Goal: Task Accomplishment & Management: Manage account settings

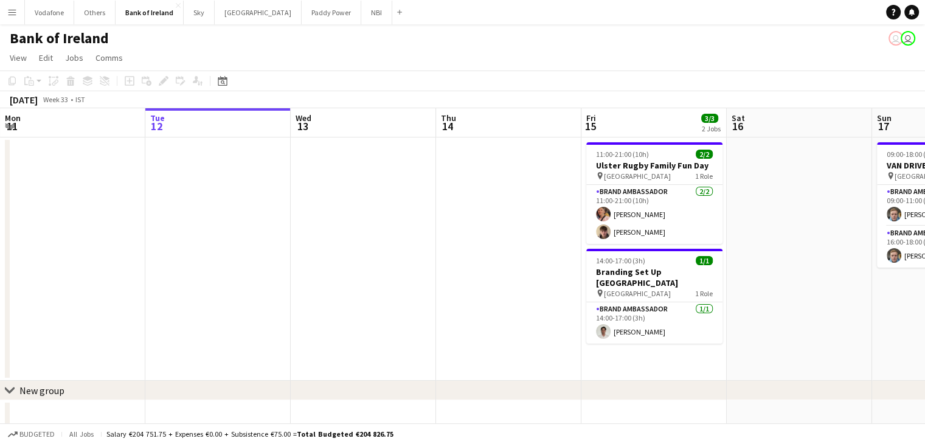
click at [15, 8] on app-icon "Menu" at bounding box center [12, 12] width 10 height 10
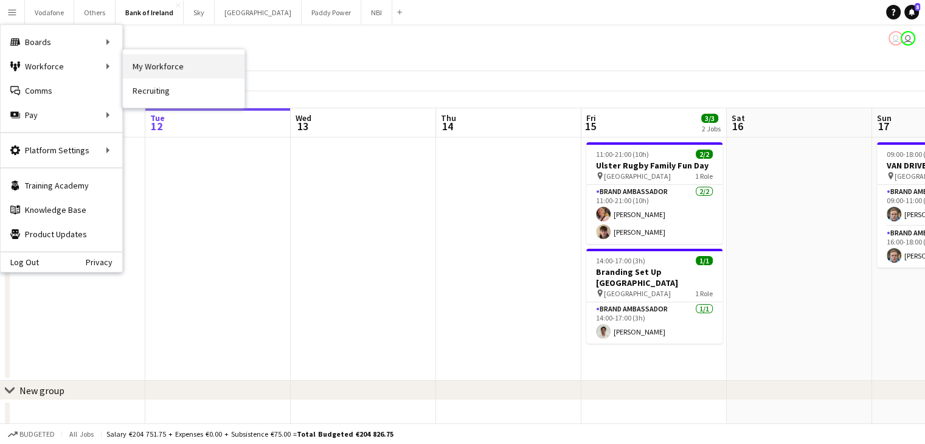
click at [153, 71] on link "My Workforce" at bounding box center [184, 66] width 122 height 24
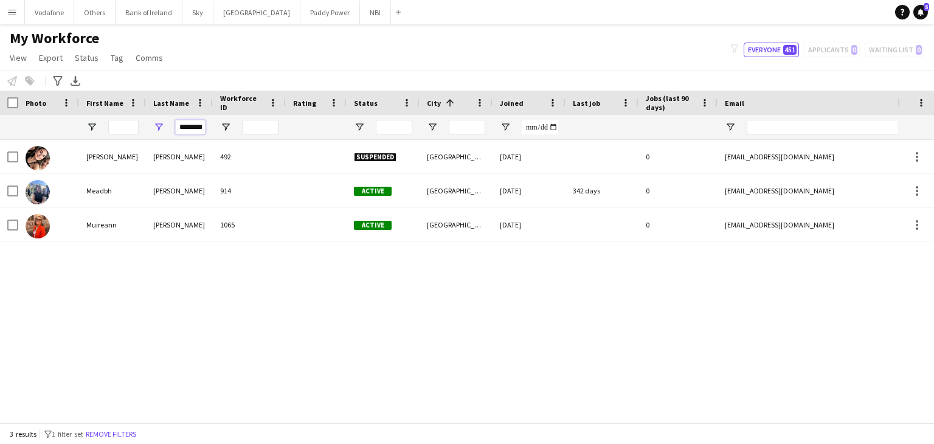
scroll to position [0, 4]
drag, startPoint x: 197, startPoint y: 125, endPoint x: 228, endPoint y: 132, distance: 31.1
click at [228, 132] on div "********" at bounding box center [659, 127] width 1319 height 24
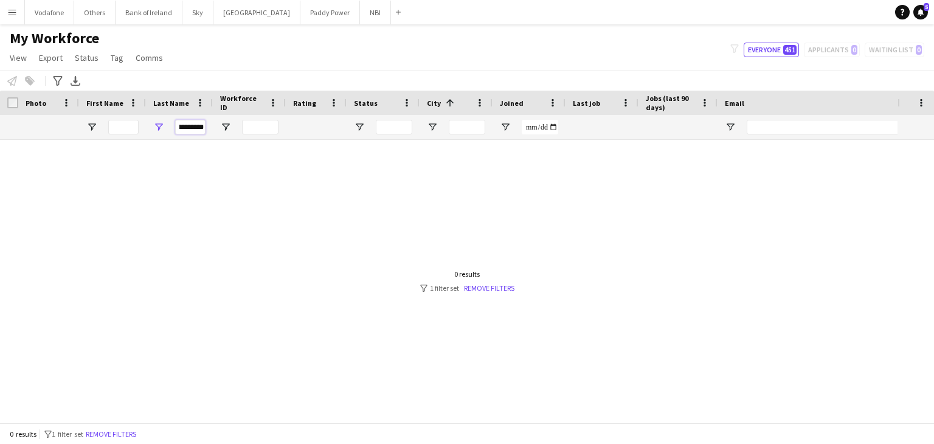
type input "**********"
click at [130, 126] on input "First Name Filter Input" at bounding box center [123, 127] width 30 height 15
click at [188, 123] on input "**********" at bounding box center [190, 127] width 30 height 15
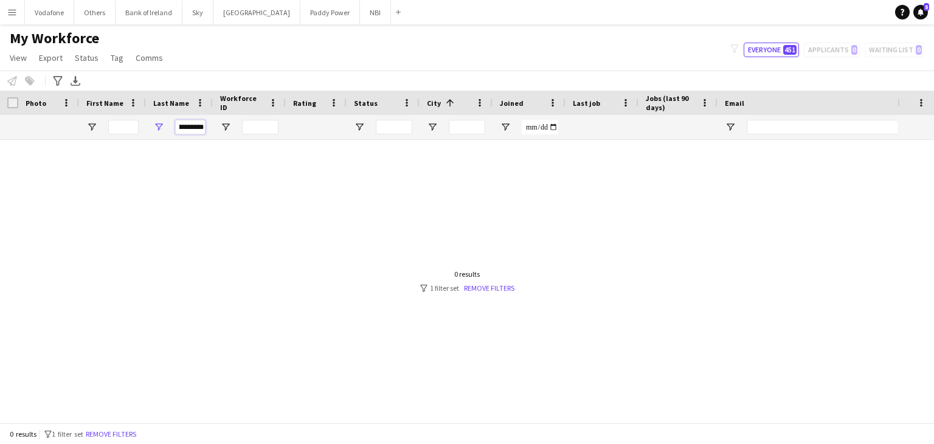
drag, startPoint x: 180, startPoint y: 125, endPoint x: 212, endPoint y: 129, distance: 31.8
click at [212, 129] on div "**********" at bounding box center [179, 127] width 67 height 24
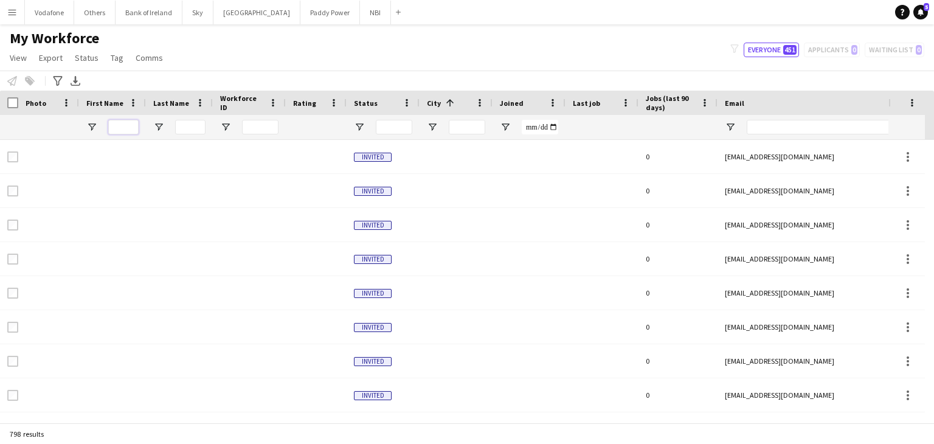
click at [133, 130] on input "First Name Filter Input" at bounding box center [123, 127] width 30 height 15
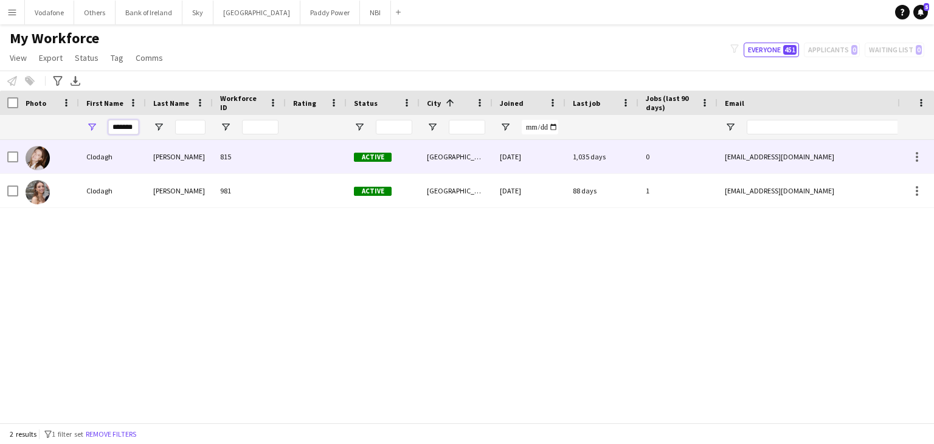
type input "*******"
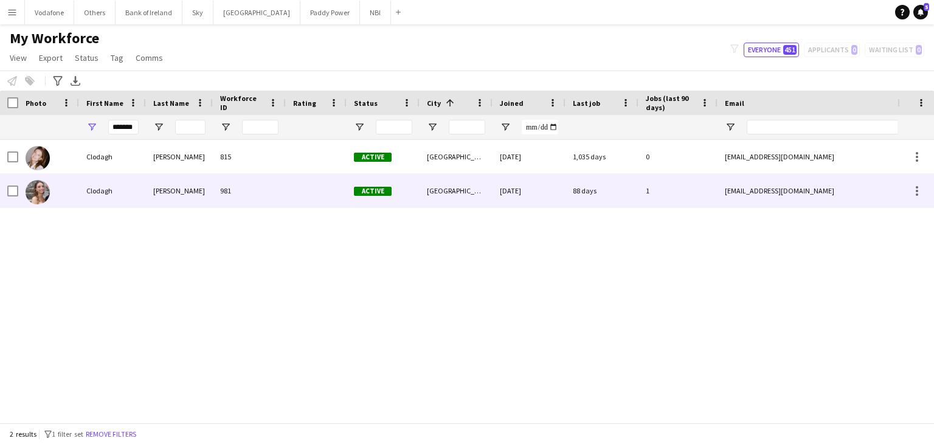
click at [148, 188] on div "[PERSON_NAME]" at bounding box center [179, 190] width 67 height 33
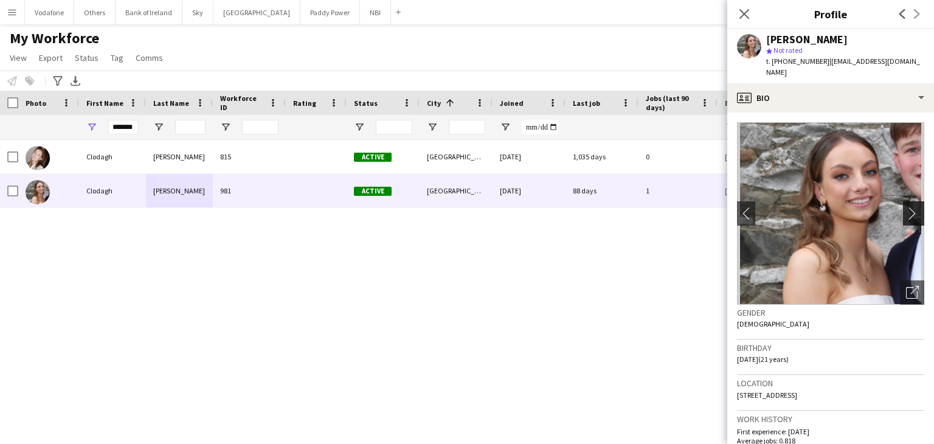
click at [911, 207] on app-icon "chevron-right" at bounding box center [915, 213] width 19 height 13
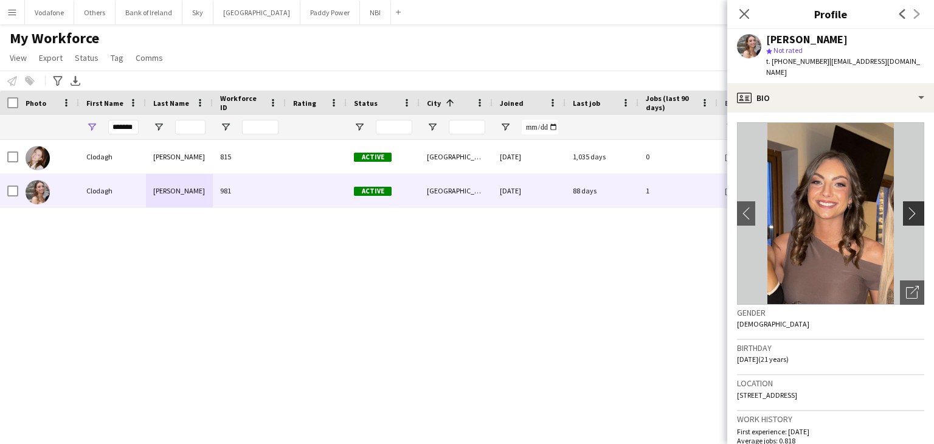
click at [911, 207] on app-icon "chevron-right" at bounding box center [915, 213] width 19 height 13
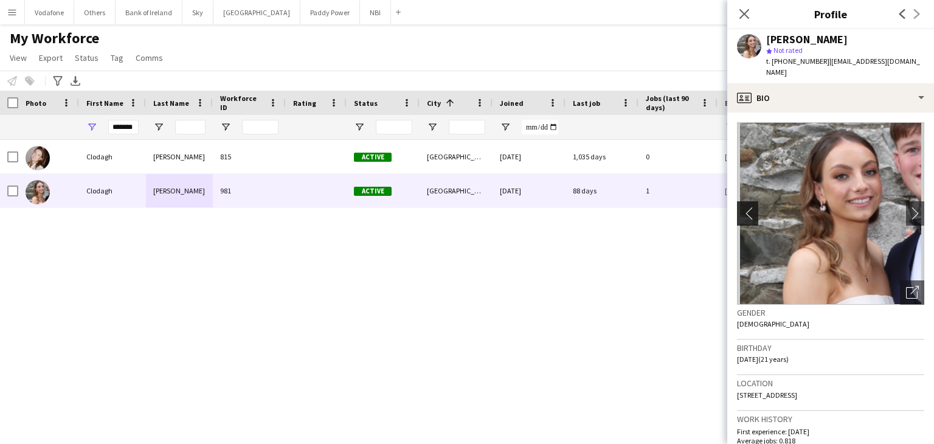
click at [749, 201] on button "chevron-left" at bounding box center [746, 213] width 24 height 24
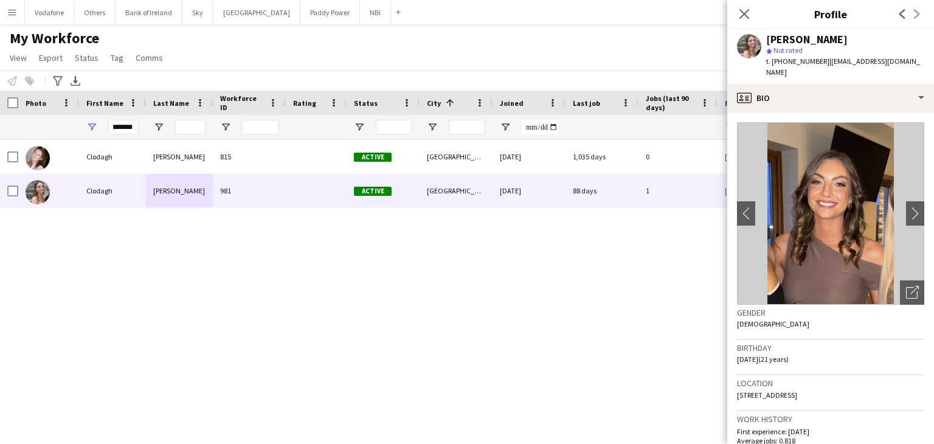
click at [644, 276] on div "[PERSON_NAME] 815 Active [GEOGRAPHIC_DATA] [DATE] 1,035 days 0 [EMAIL_ADDRESS][…" at bounding box center [449, 277] width 898 height 274
click at [457, 304] on div "[PERSON_NAME] 815 Active [GEOGRAPHIC_DATA] [DATE] 1,035 days 0 [EMAIL_ADDRESS][…" at bounding box center [449, 277] width 898 height 274
click at [741, 10] on icon at bounding box center [745, 14] width 12 height 12
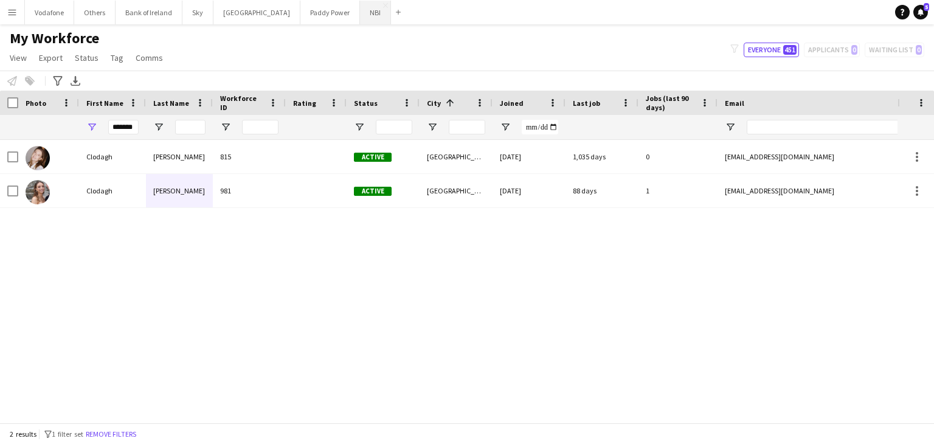
click at [360, 15] on button "NBI Close" at bounding box center [375, 13] width 31 height 24
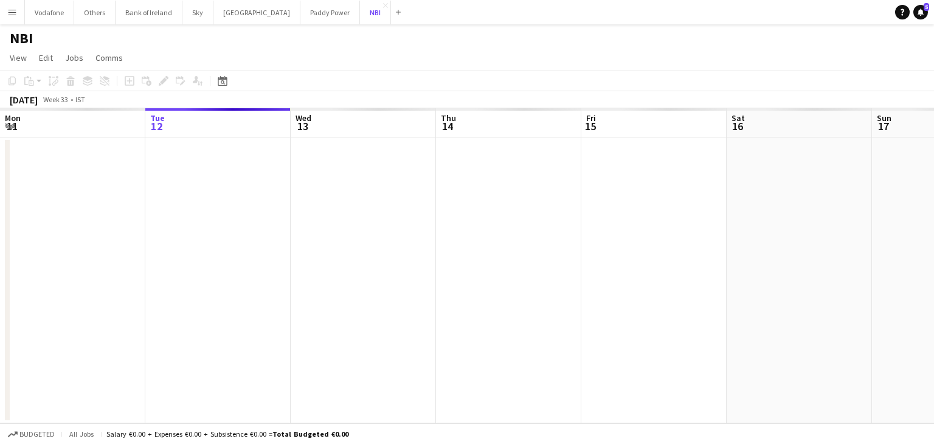
scroll to position [0, 402]
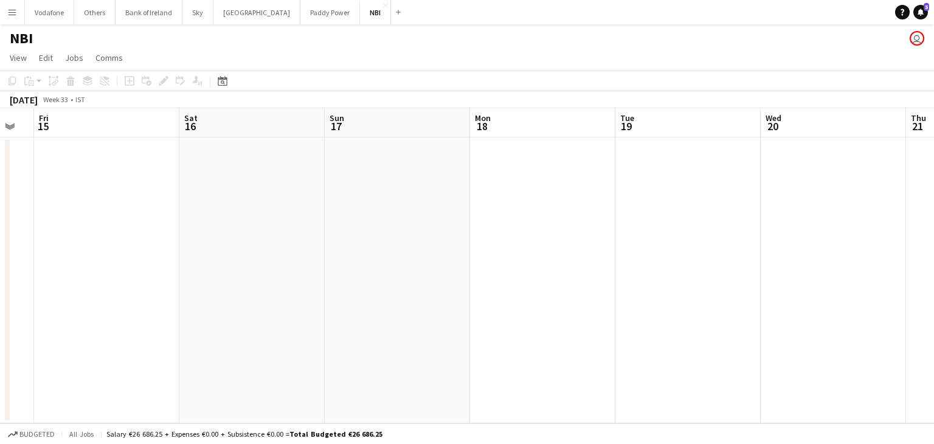
click at [7, 20] on button "Menu" at bounding box center [12, 12] width 24 height 24
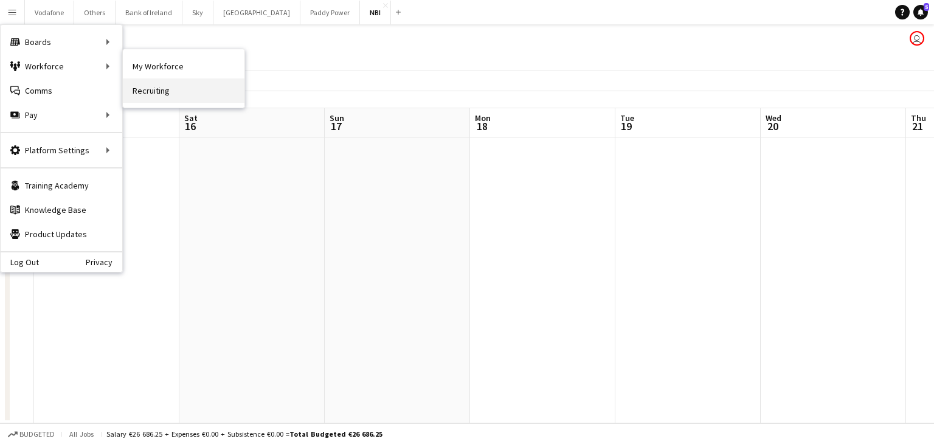
click at [145, 85] on link "Recruiting" at bounding box center [184, 90] width 122 height 24
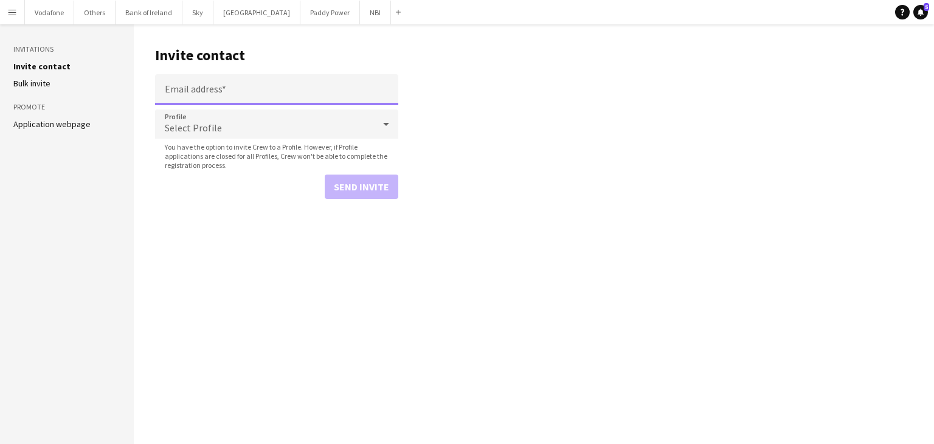
click at [260, 96] on input "Email address" at bounding box center [276, 89] width 243 height 30
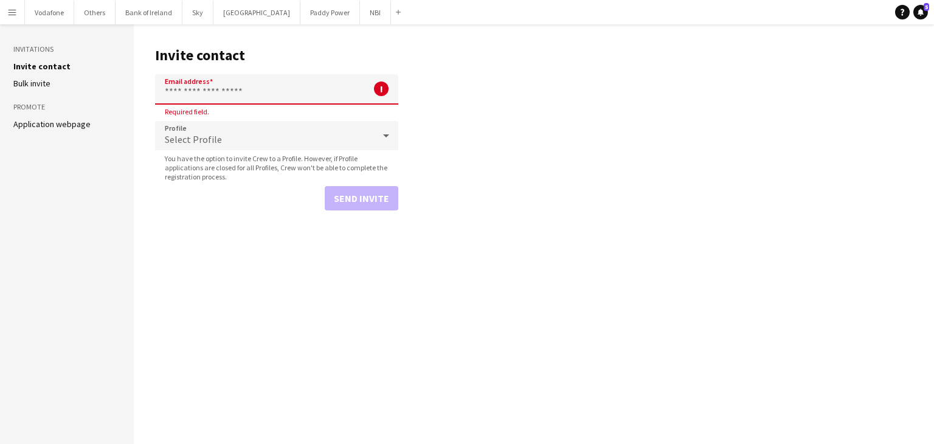
click at [254, 85] on input "Email address" at bounding box center [276, 89] width 243 height 30
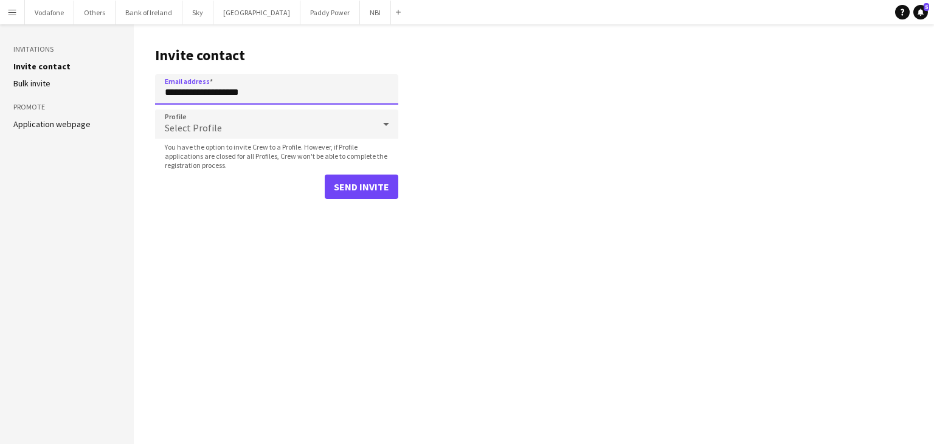
type input "**********"
click at [353, 195] on button "Send invite" at bounding box center [362, 187] width 74 height 24
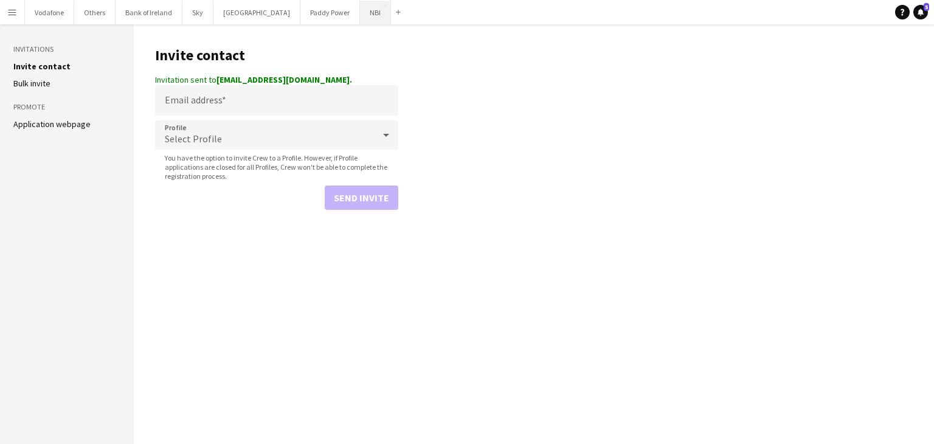
click at [360, 15] on button "NBI Close" at bounding box center [375, 13] width 31 height 24
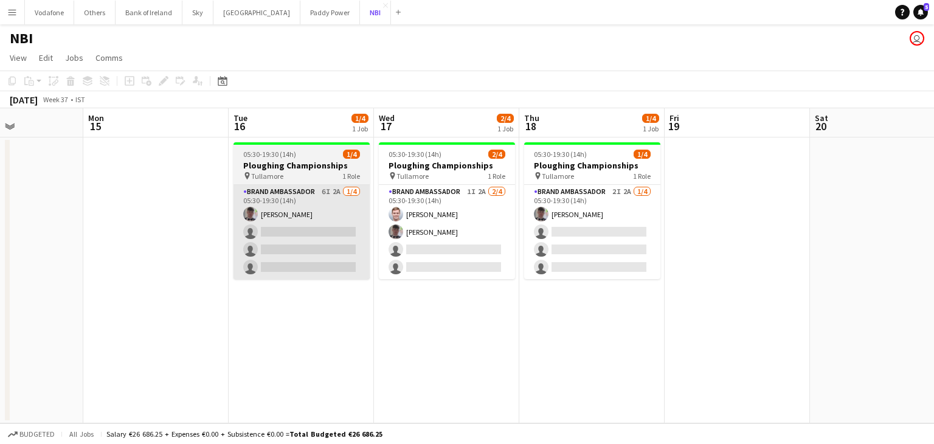
scroll to position [0, 329]
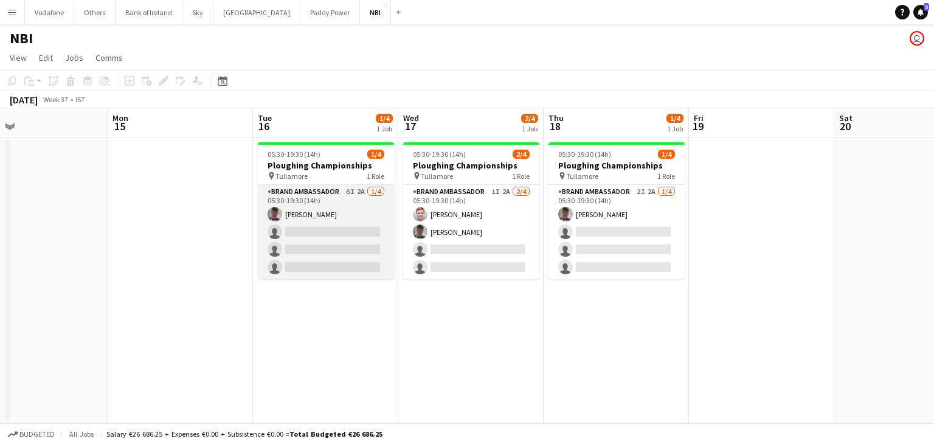
click at [339, 237] on app-card-role "Brand Ambassador 6I 2A [DATE] 05:30-19:30 (14h) [PERSON_NAME] single-neutral-ac…" at bounding box center [326, 232] width 136 height 94
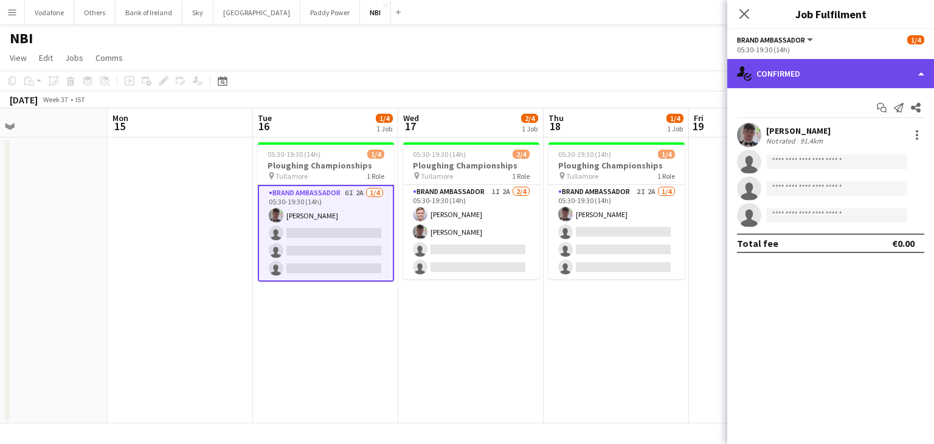
click at [791, 78] on div "single-neutral-actions-check-2 Confirmed" at bounding box center [831, 73] width 207 height 29
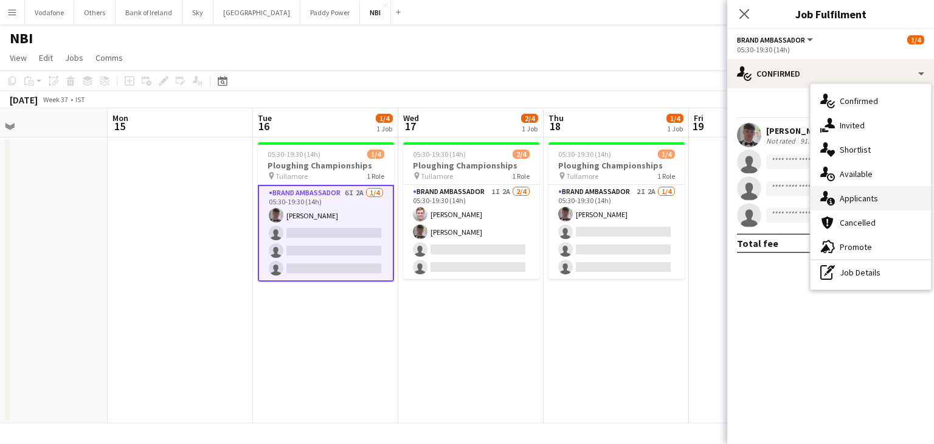
click at [851, 193] on div "single-neutral-actions-information Applicants" at bounding box center [871, 198] width 120 height 24
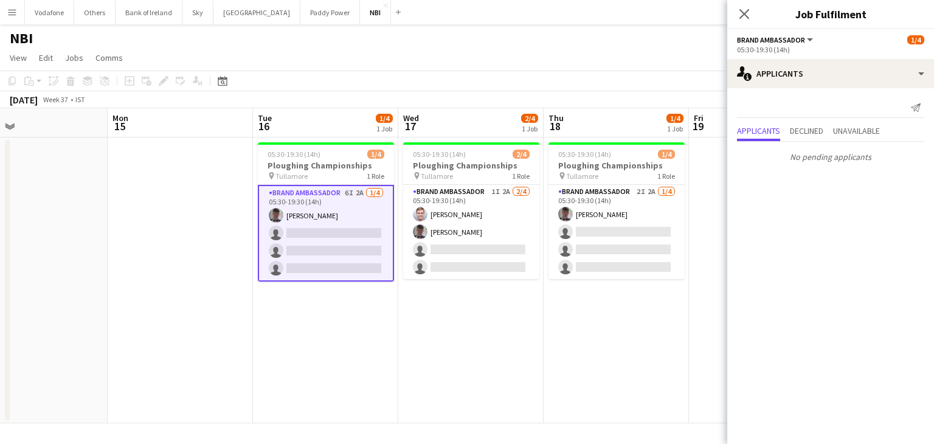
click at [85, 285] on app-date-cell at bounding box center [34, 280] width 145 height 286
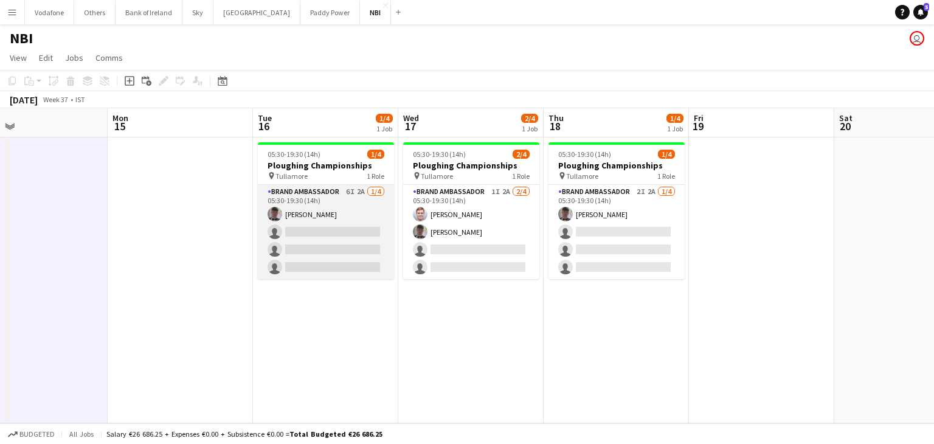
click at [318, 215] on app-card-role "Brand Ambassador 6I 2A [DATE] 05:30-19:30 (14h) [PERSON_NAME] single-neutral-ac…" at bounding box center [326, 232] width 136 height 94
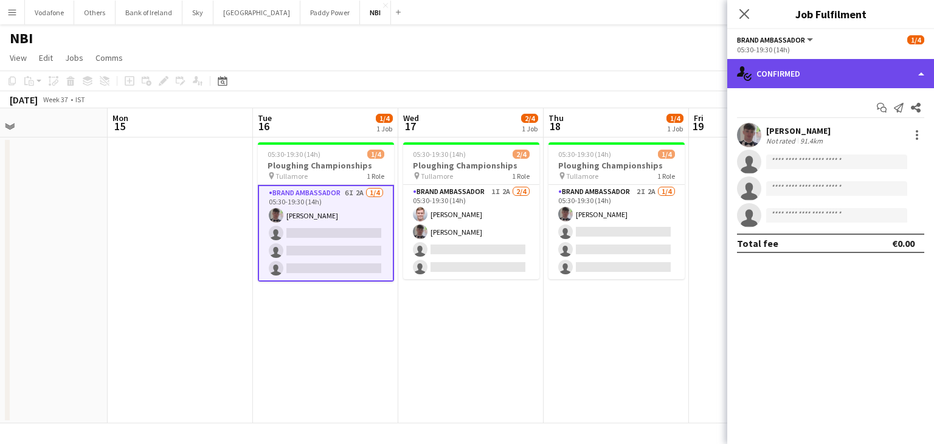
click at [866, 71] on div "single-neutral-actions-check-2 Confirmed" at bounding box center [831, 73] width 207 height 29
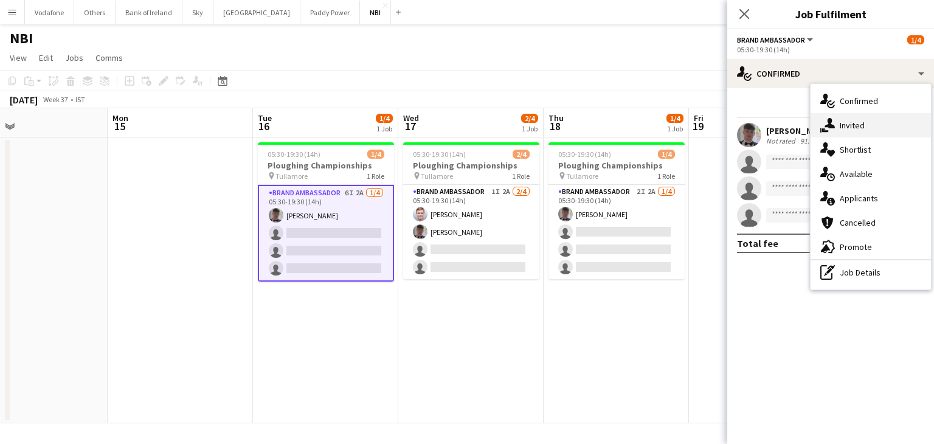
click at [878, 117] on div "single-neutral-actions-share-1 Invited" at bounding box center [871, 125] width 120 height 24
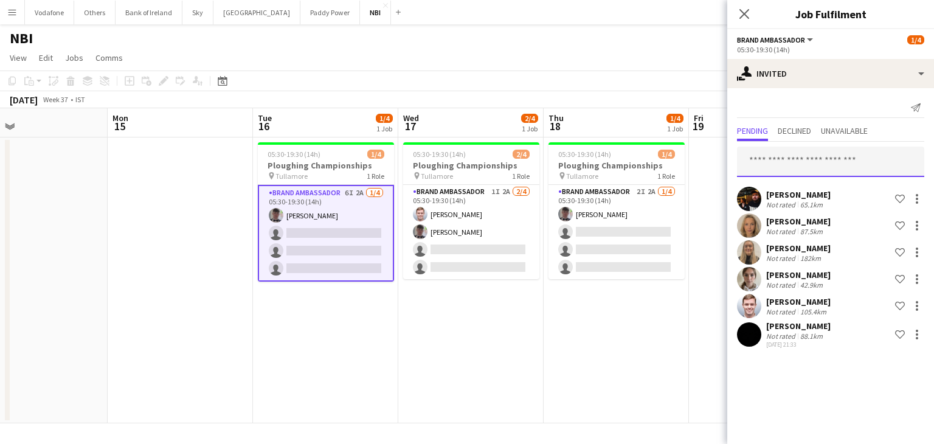
click at [832, 154] on input "text" at bounding box center [830, 162] width 187 height 30
type input "*"
type input "******"
drag, startPoint x: 830, startPoint y: 156, endPoint x: 738, endPoint y: 168, distance: 92.6
click at [738, 168] on input "******" at bounding box center [830, 162] width 187 height 30
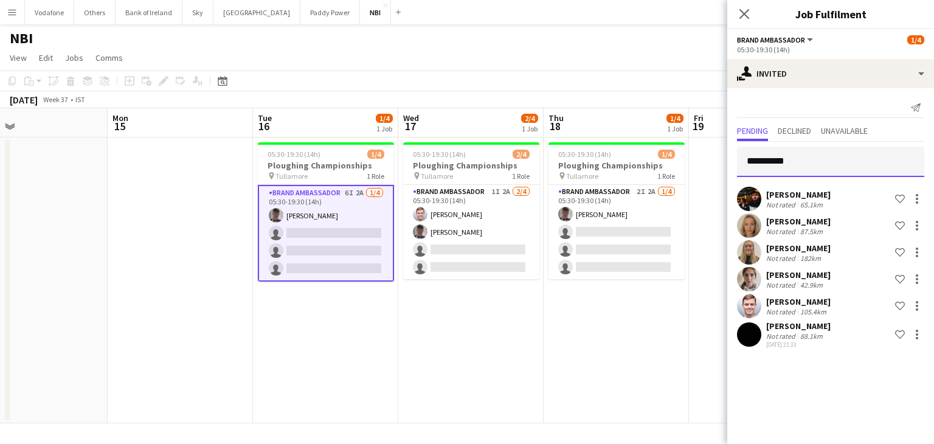
click at [771, 156] on input "**********" at bounding box center [830, 162] width 187 height 30
click at [764, 161] on input "**********" at bounding box center [830, 162] width 187 height 30
type input "**********"
drag, startPoint x: 805, startPoint y: 162, endPoint x: 734, endPoint y: 166, distance: 71.9
click at [734, 166] on form "**********" at bounding box center [831, 162] width 207 height 30
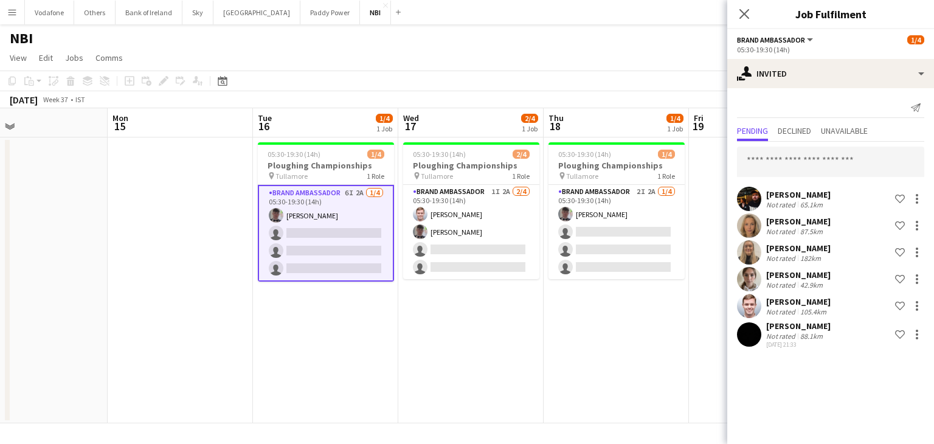
click at [748, 0] on div "Close pop-in" at bounding box center [745, 14] width 34 height 28
click at [745, 9] on icon "Close pop-in" at bounding box center [745, 14] width 12 height 12
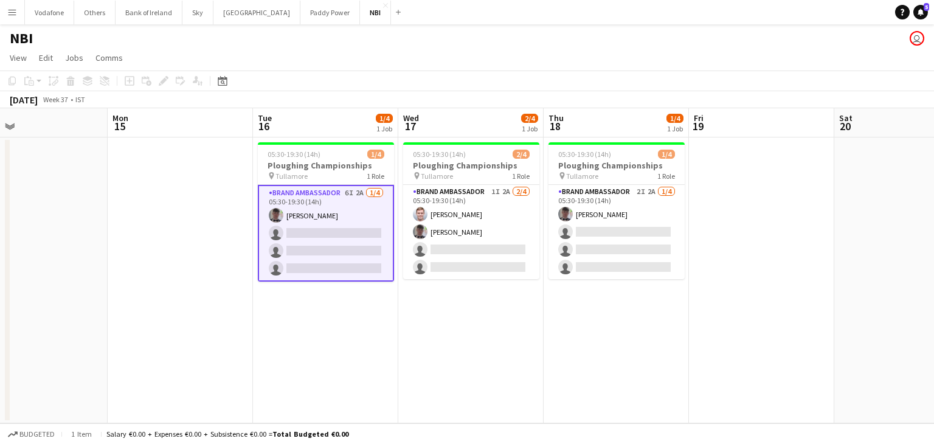
click at [350, 220] on app-card-role "Brand Ambassador 6I 2A [DATE] 05:30-19:30 (14h) [PERSON_NAME] single-neutral-ac…" at bounding box center [326, 233] width 136 height 97
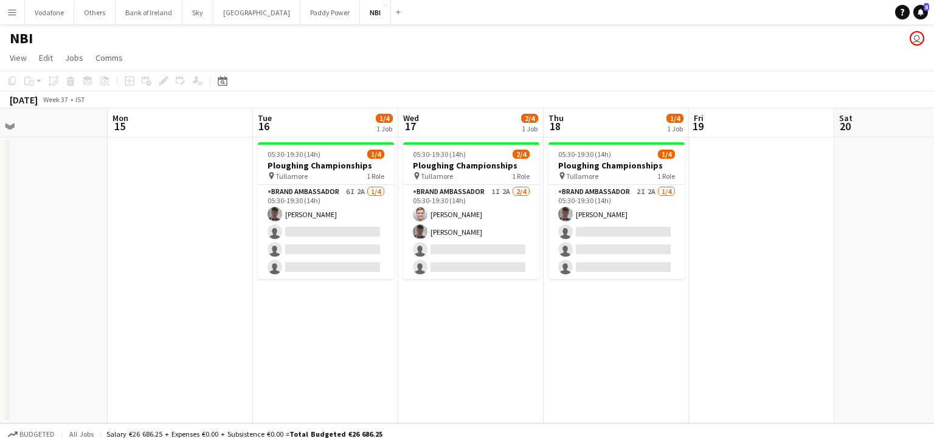
click at [333, 306] on app-date-cell "05:30-19:30 (14h) 1/4 Ploughing Championships pin Tullamore 1 Role Brand Ambass…" at bounding box center [325, 280] width 145 height 286
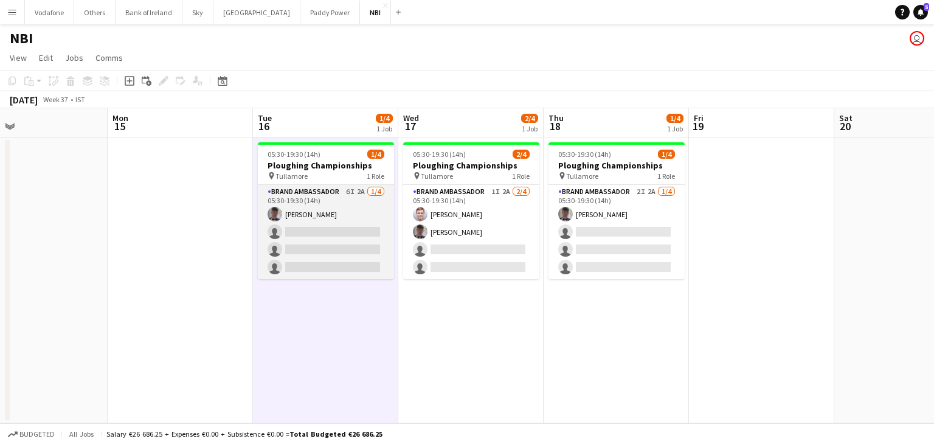
click at [319, 231] on app-card-role "Brand Ambassador 6I 2A [DATE] 05:30-19:30 (14h) [PERSON_NAME] single-neutral-ac…" at bounding box center [326, 232] width 136 height 94
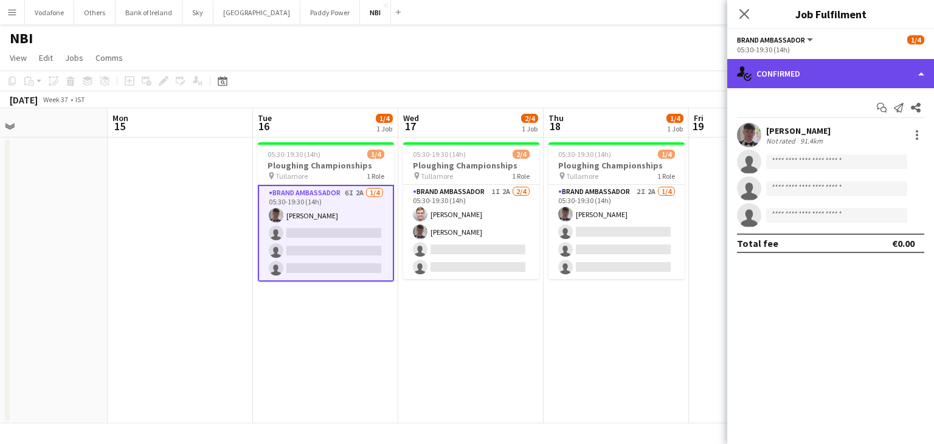
click at [791, 85] on div "single-neutral-actions-check-2 Confirmed" at bounding box center [831, 73] width 207 height 29
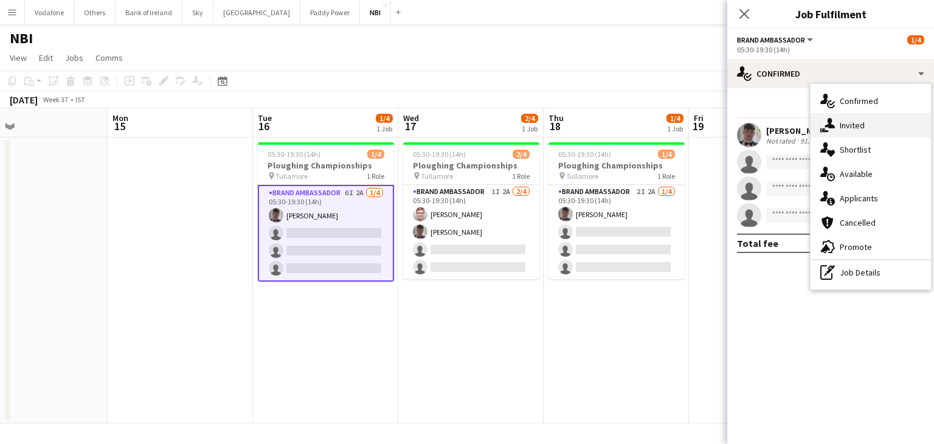
click at [848, 131] on div "single-neutral-actions-share-1 Invited" at bounding box center [871, 125] width 120 height 24
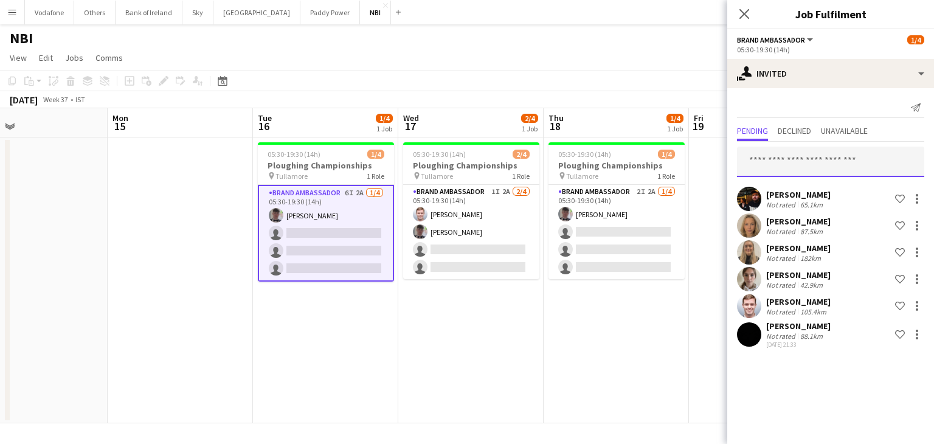
click at [878, 161] on input "text" at bounding box center [830, 162] width 187 height 30
type input "****"
click at [582, 329] on app-date-cell "05:30-19:30 (14h) 1/4 Ploughing Championships pin Tullamore 1 Role Brand Ambass…" at bounding box center [616, 280] width 145 height 286
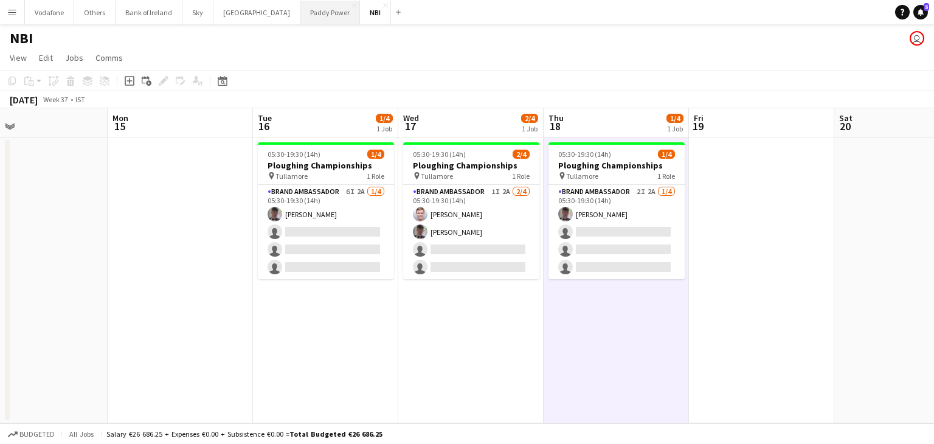
click at [301, 23] on button "Paddy Power Close" at bounding box center [331, 13] width 60 height 24
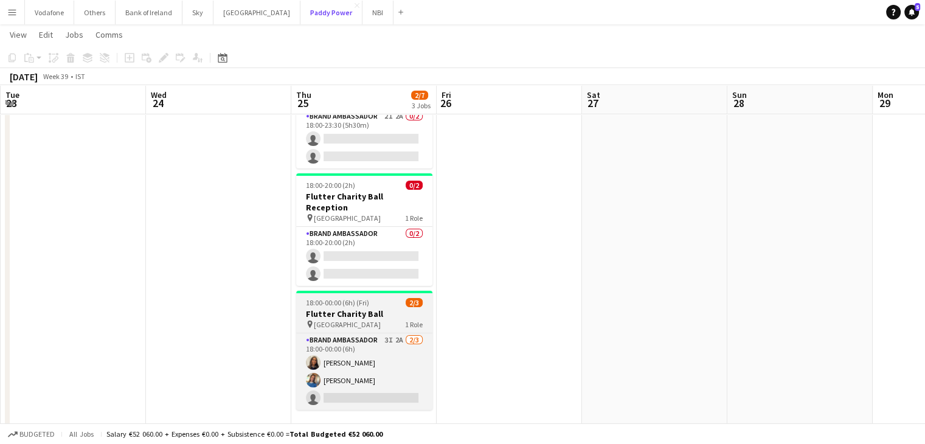
scroll to position [122, 0]
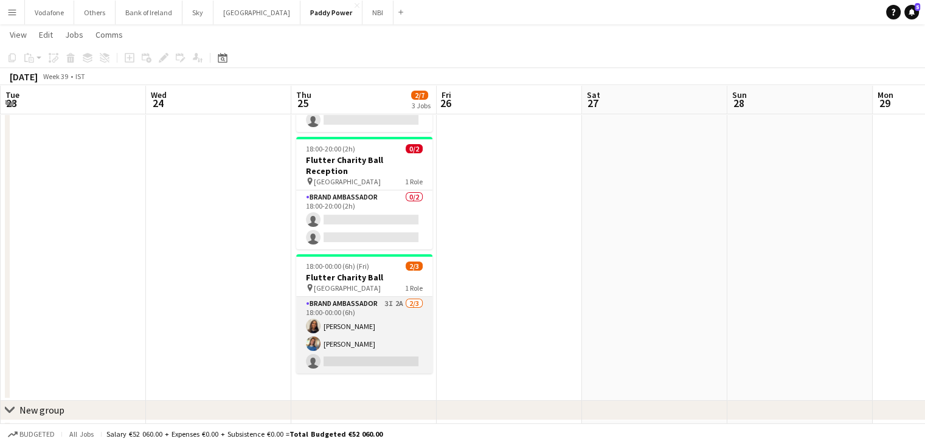
click at [401, 322] on app-card-role "Brand Ambassador 3I 2A [DATE] 18:00-00:00 (6h) [PERSON_NAME] [PERSON_NAME] sing…" at bounding box center [364, 335] width 136 height 77
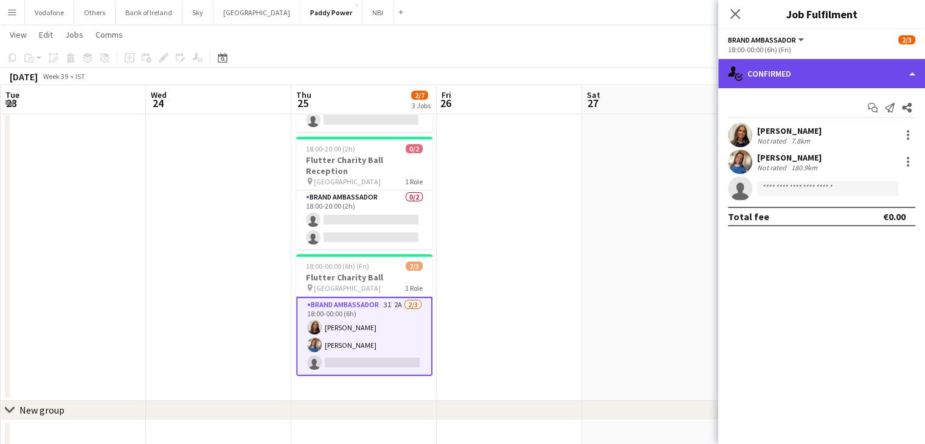
click at [773, 71] on div "single-neutral-actions-check-2 Confirmed" at bounding box center [821, 73] width 207 height 29
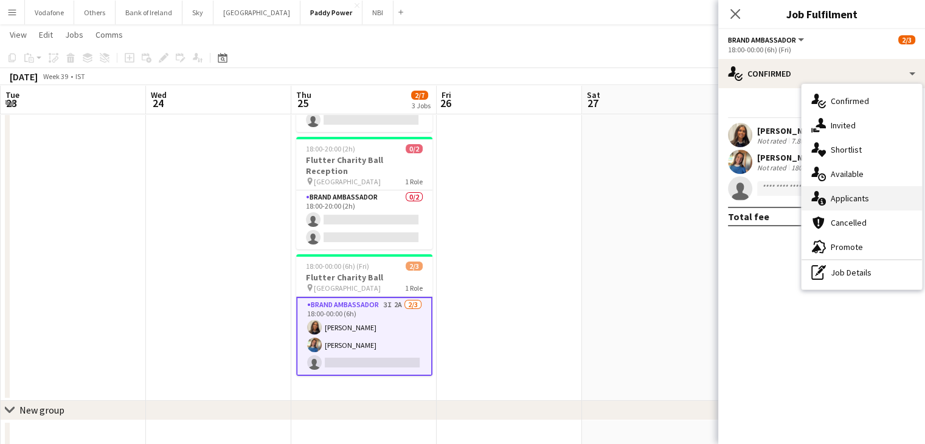
click at [819, 191] on icon "single-neutral-actions-information" at bounding box center [819, 198] width 15 height 15
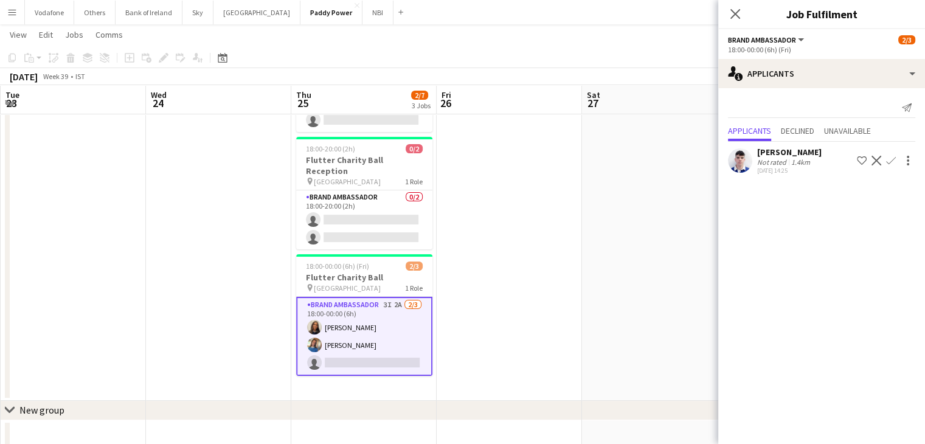
click at [647, 185] on app-date-cell at bounding box center [654, 208] width 145 height 386
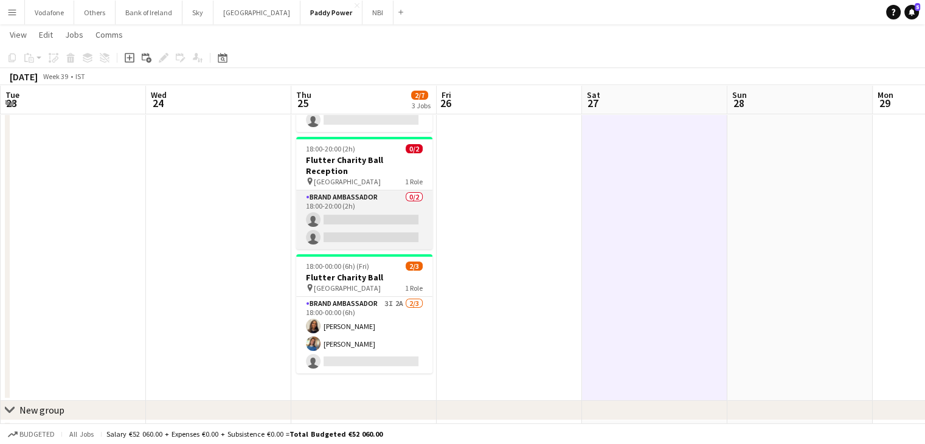
click at [347, 217] on app-card-role "Brand Ambassador 0/2 18:00-20:00 (2h) single-neutral-actions single-neutral-act…" at bounding box center [364, 219] width 136 height 59
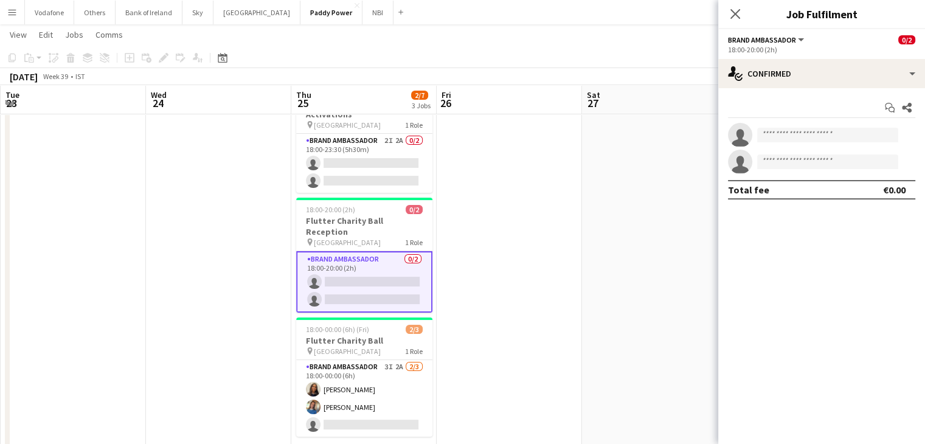
click at [525, 261] on app-date-cell at bounding box center [509, 268] width 145 height 386
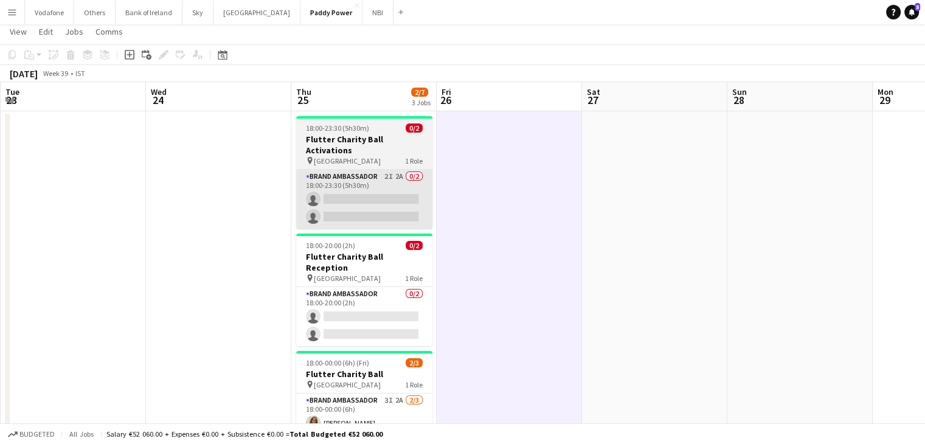
scroll to position [0, 0]
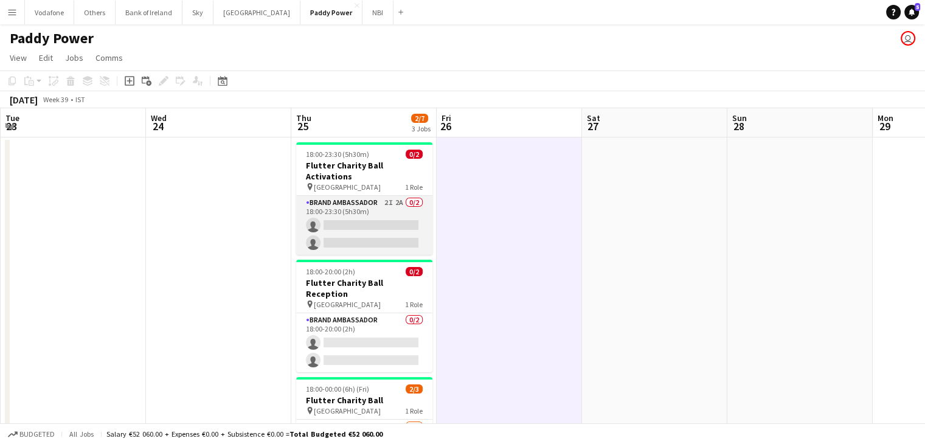
click at [389, 208] on app-card-role "Brand Ambassador 2I 2A 0/2 18:00-23:30 (5h30m) single-neutral-actions single-ne…" at bounding box center [364, 225] width 136 height 59
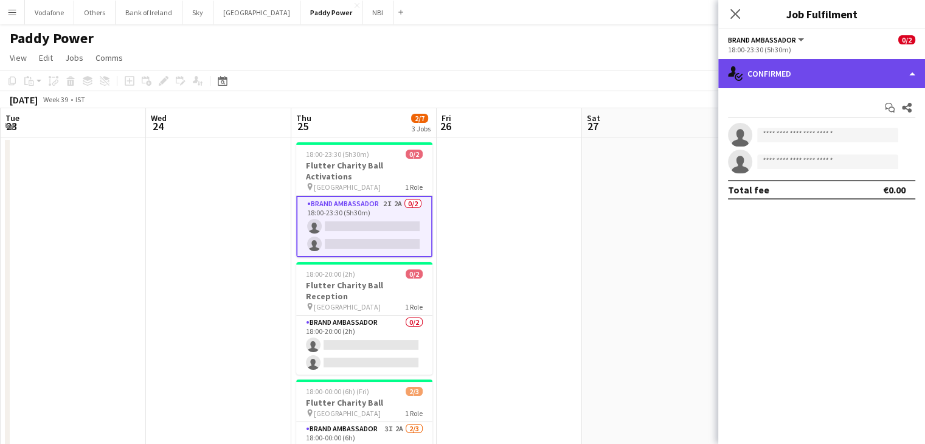
click at [780, 68] on div "single-neutral-actions-check-2 Confirmed" at bounding box center [821, 73] width 207 height 29
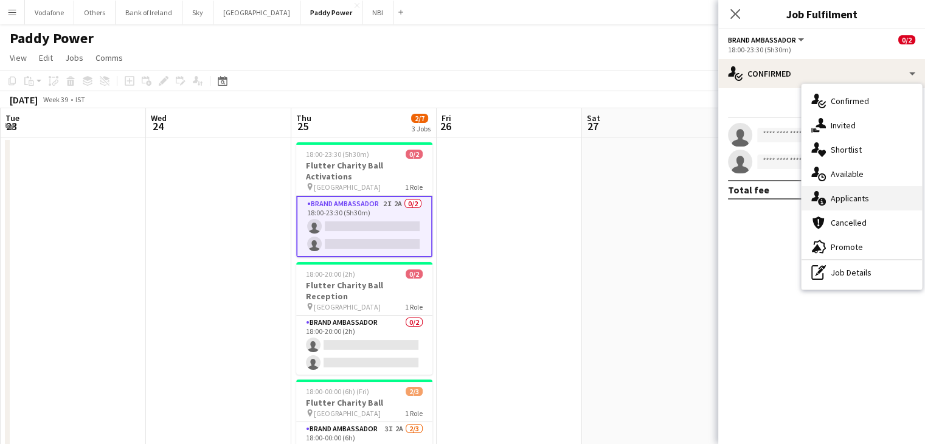
click at [847, 198] on div "single-neutral-actions-information Applicants" at bounding box center [862, 198] width 120 height 24
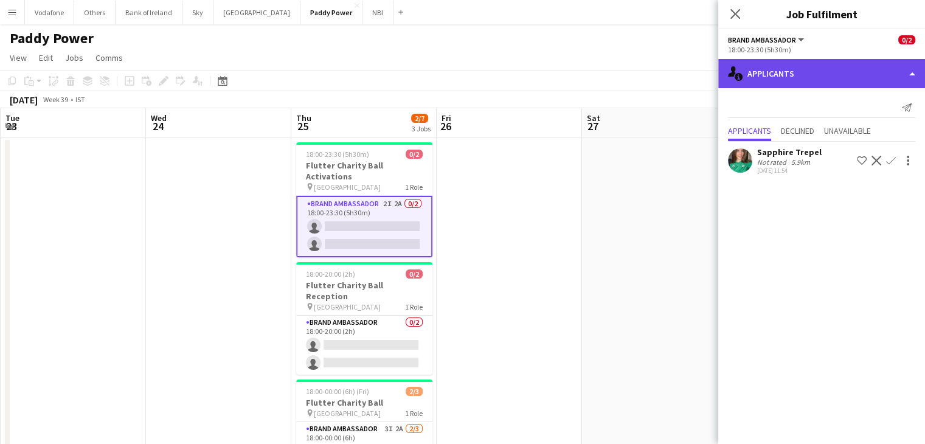
click at [796, 81] on div "single-neutral-actions-information Applicants" at bounding box center [821, 73] width 207 height 29
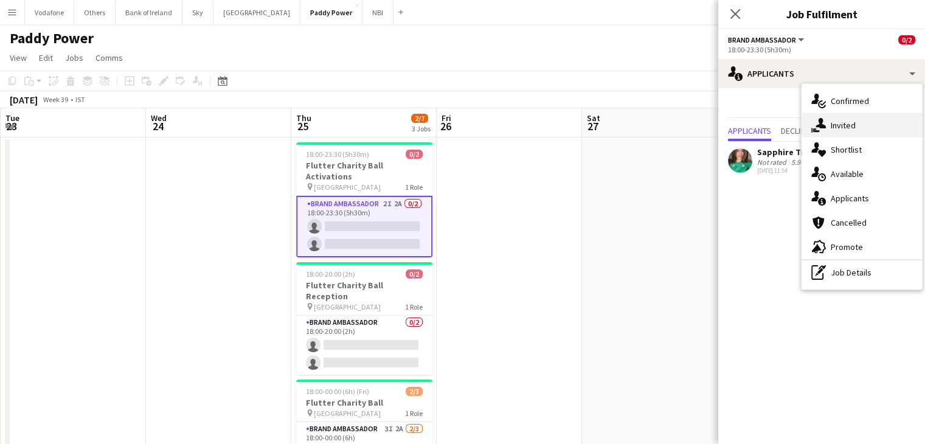
click at [837, 127] on div "single-neutral-actions-share-1 Invited" at bounding box center [862, 125] width 120 height 24
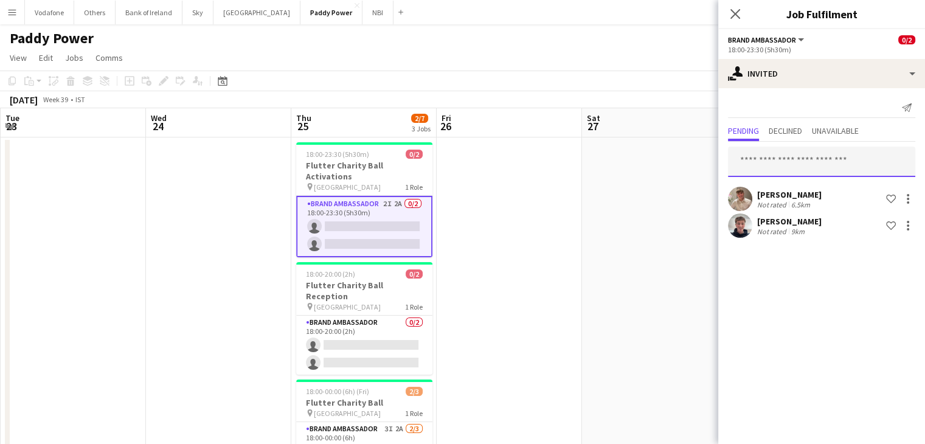
click at [818, 158] on input "text" at bounding box center [821, 162] width 187 height 30
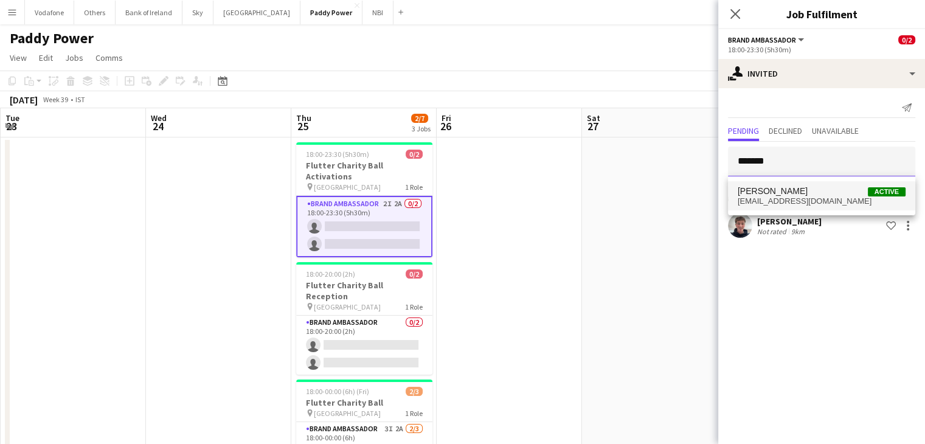
type input "*******"
click at [818, 190] on span "[PERSON_NAME] Active" at bounding box center [822, 191] width 168 height 10
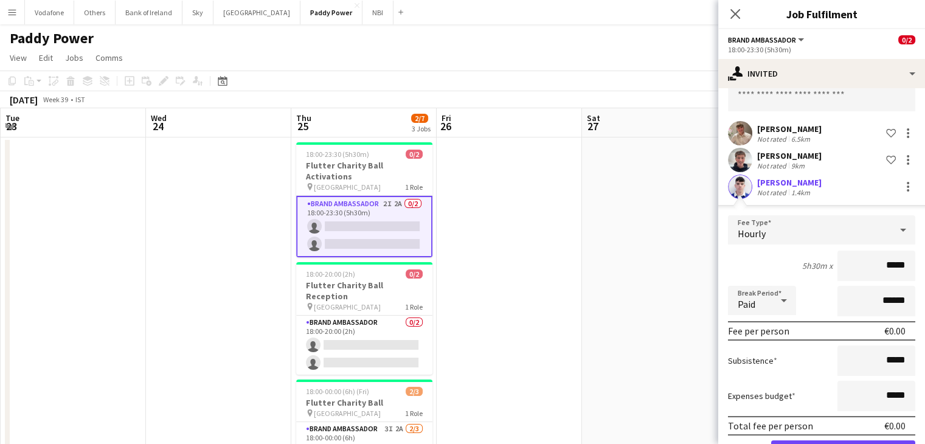
scroll to position [107, 0]
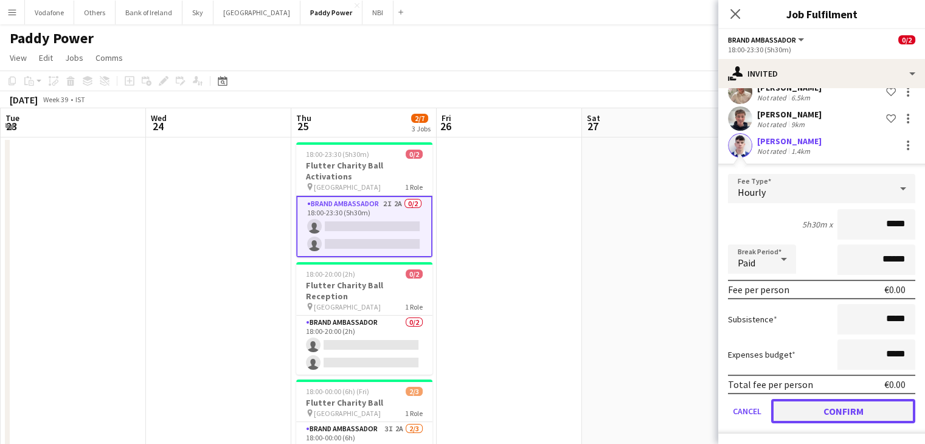
click at [855, 421] on button "Confirm" at bounding box center [843, 411] width 144 height 24
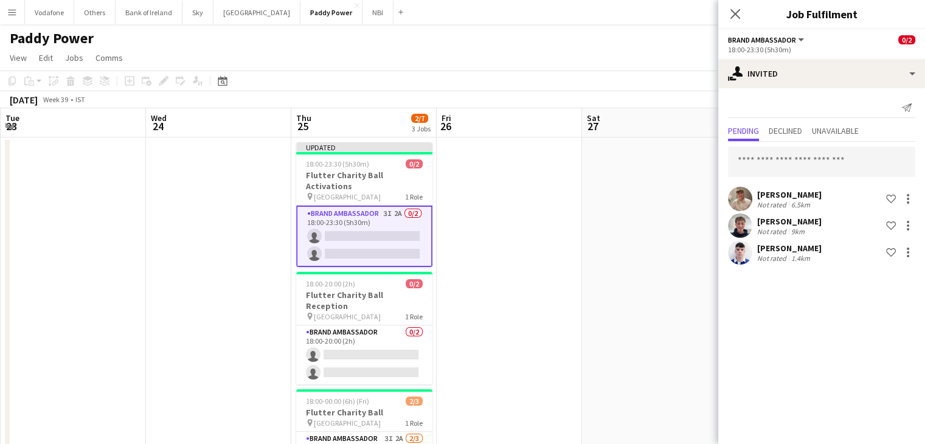
scroll to position [0, 0]
click at [588, 245] on app-date-cell at bounding box center [654, 330] width 145 height 386
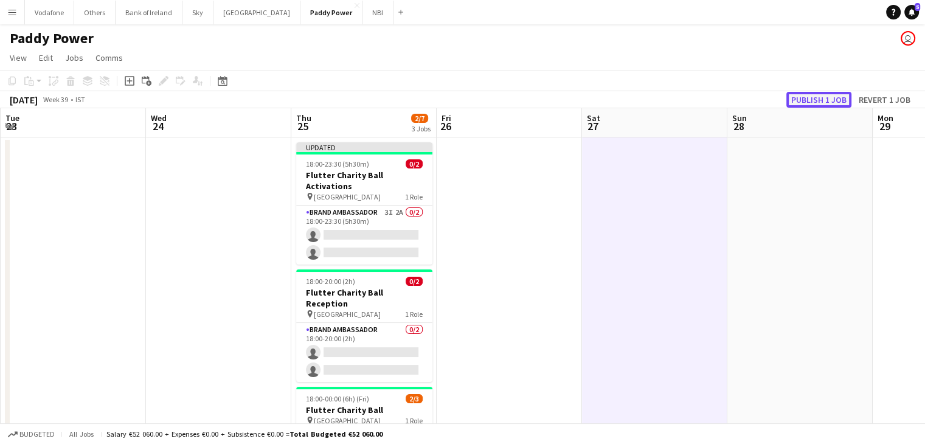
click at [833, 96] on button "Publish 1 job" at bounding box center [819, 100] width 65 height 16
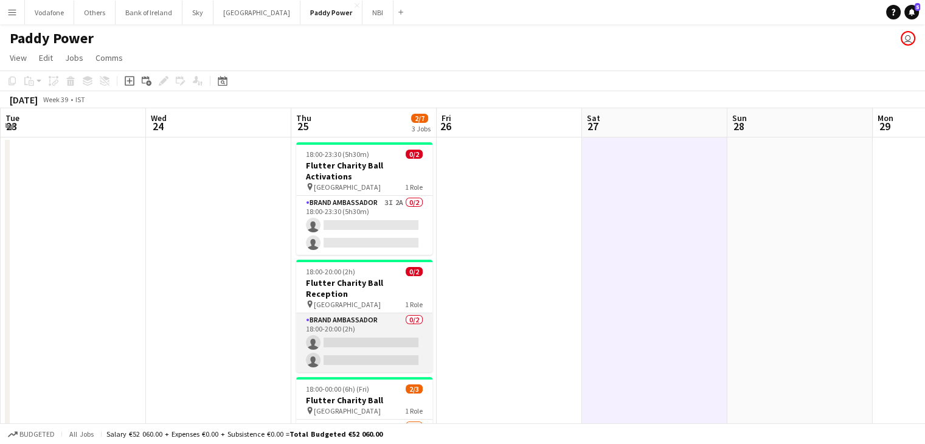
click at [397, 313] on app-card-role "Brand Ambassador 0/2 18:00-20:00 (2h) single-neutral-actions single-neutral-act…" at bounding box center [364, 342] width 136 height 59
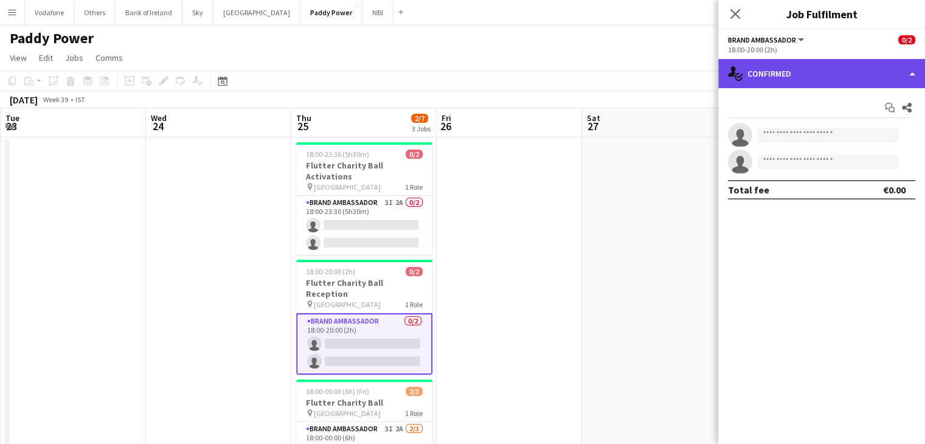
click at [793, 75] on div "single-neutral-actions-check-2 Confirmed" at bounding box center [821, 73] width 207 height 29
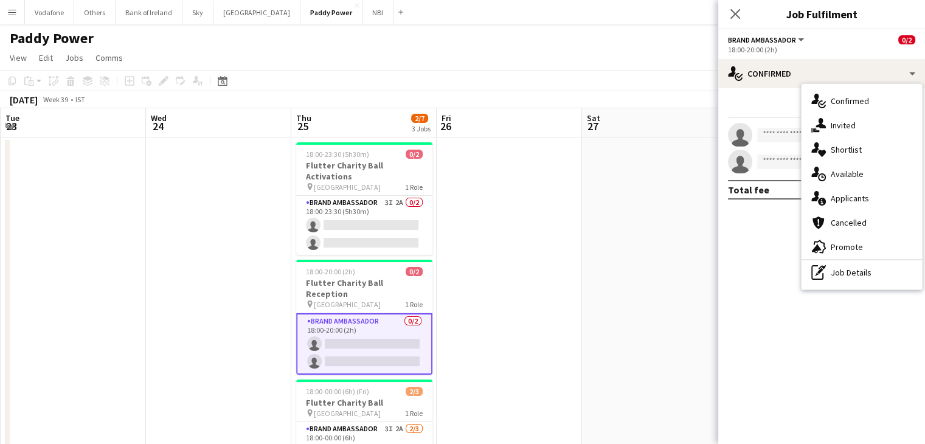
click at [613, 169] on app-date-cell at bounding box center [654, 330] width 145 height 386
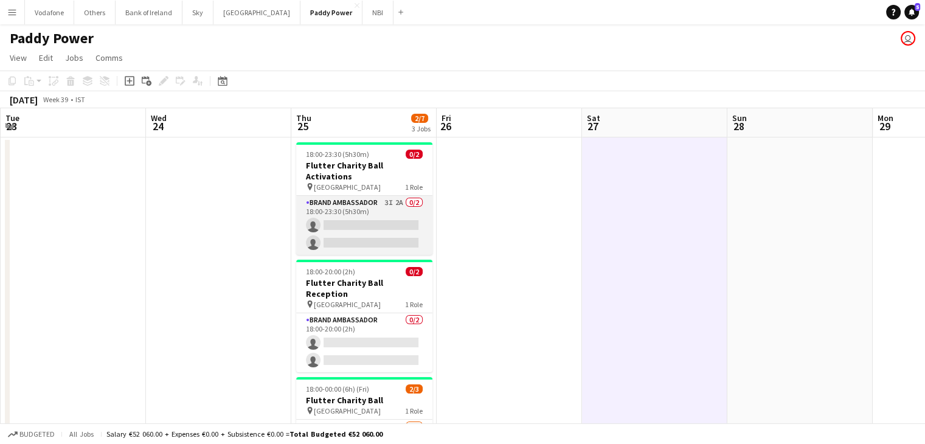
drag, startPoint x: 384, startPoint y: 215, endPoint x: 418, endPoint y: 212, distance: 34.2
click at [384, 214] on app-card-role "Brand Ambassador 3I 2A 0/2 18:00-23:30 (5h30m) single-neutral-actions single-ne…" at bounding box center [364, 225] width 136 height 59
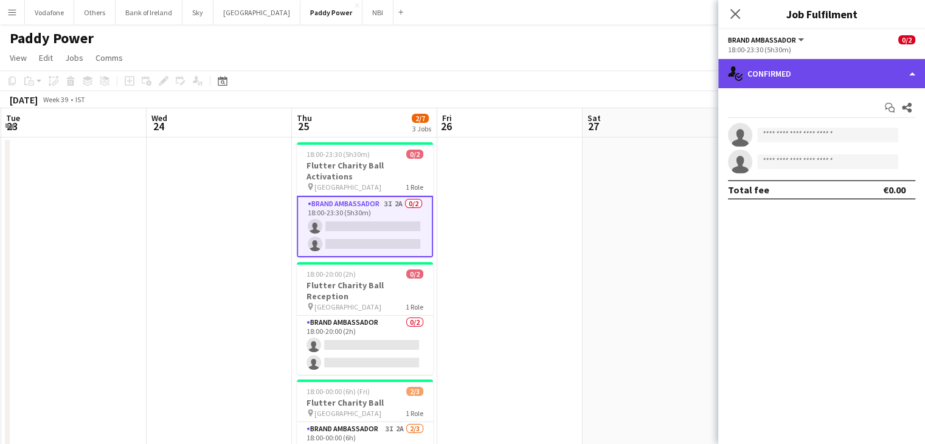
click at [755, 76] on div "single-neutral-actions-check-2 Confirmed" at bounding box center [821, 73] width 207 height 29
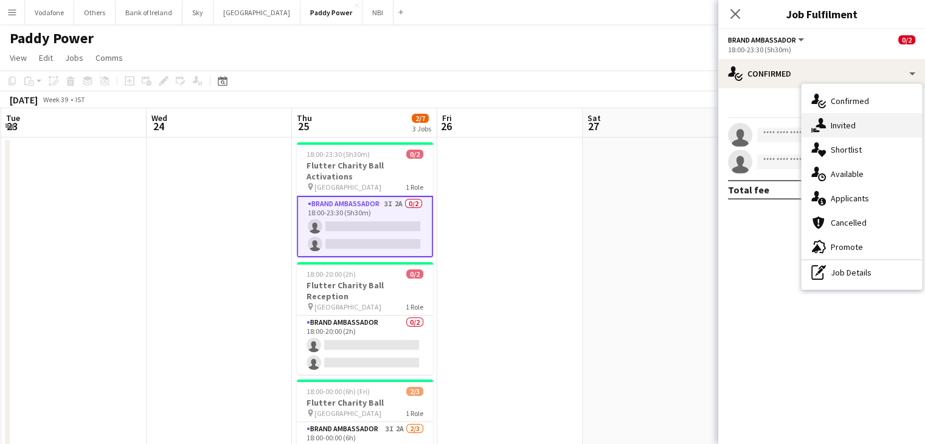
click at [873, 122] on div "single-neutral-actions-share-1 Invited" at bounding box center [862, 125] width 120 height 24
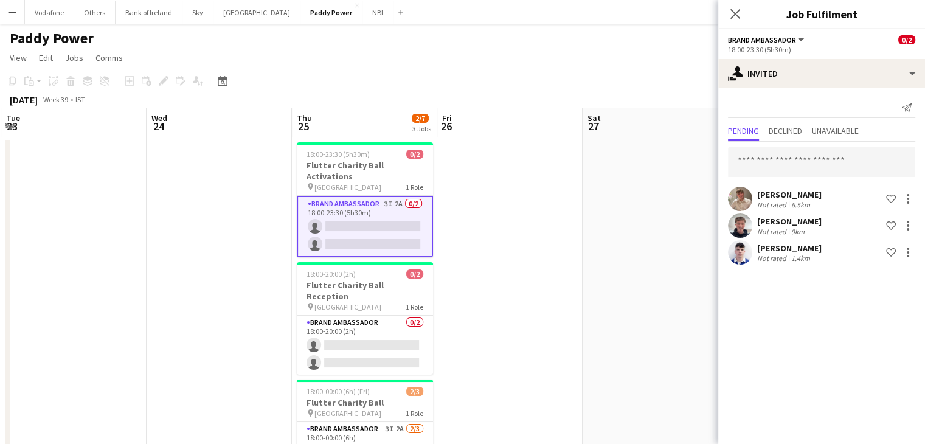
click at [737, 255] on app-user-avatar at bounding box center [740, 252] width 24 height 24
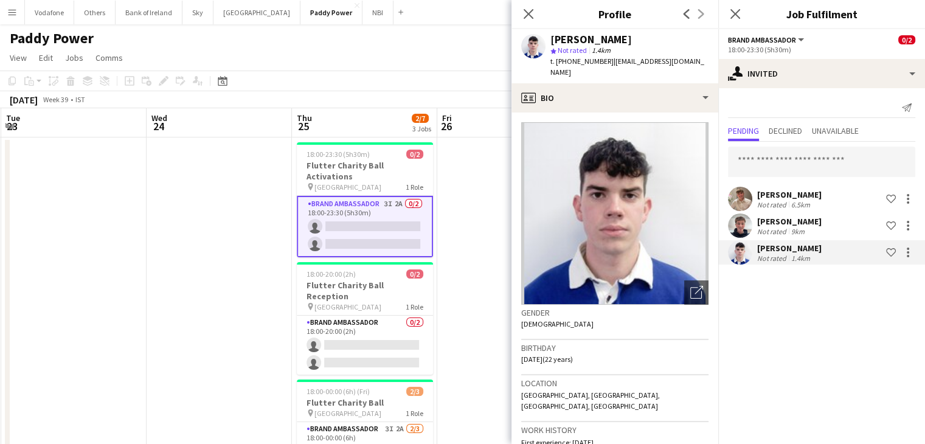
click at [224, 234] on app-date-cell at bounding box center [219, 330] width 145 height 386
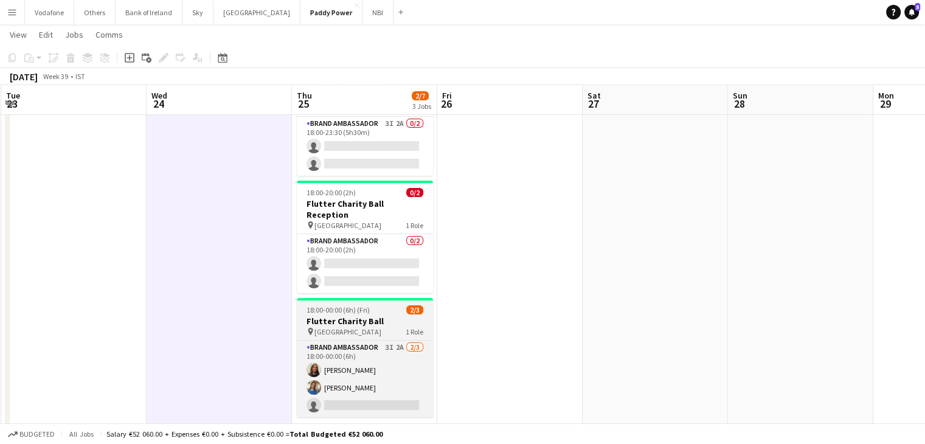
scroll to position [122, 0]
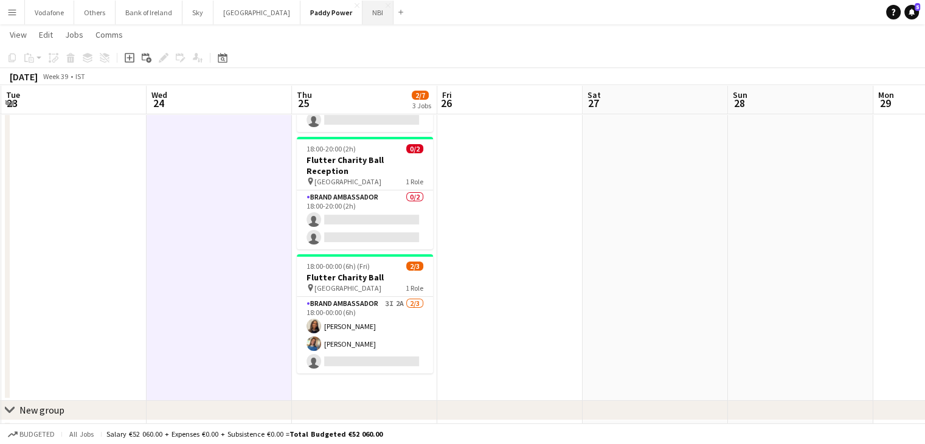
click at [363, 9] on button "NBI Close" at bounding box center [378, 13] width 31 height 24
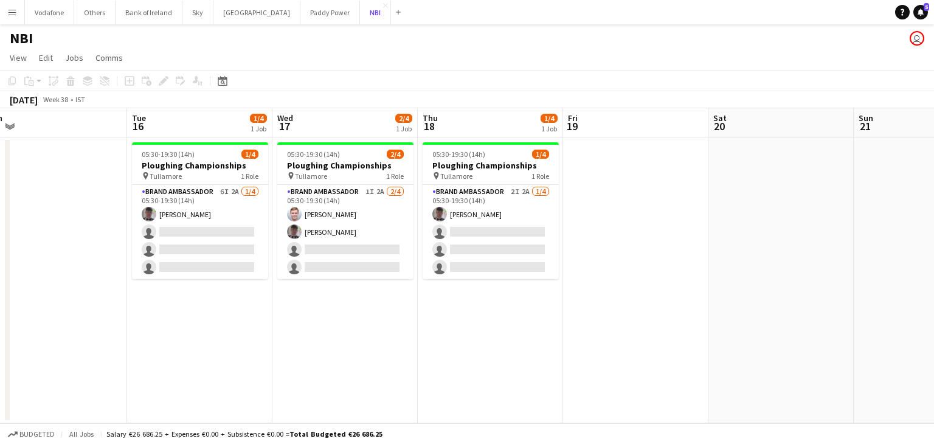
scroll to position [0, 325]
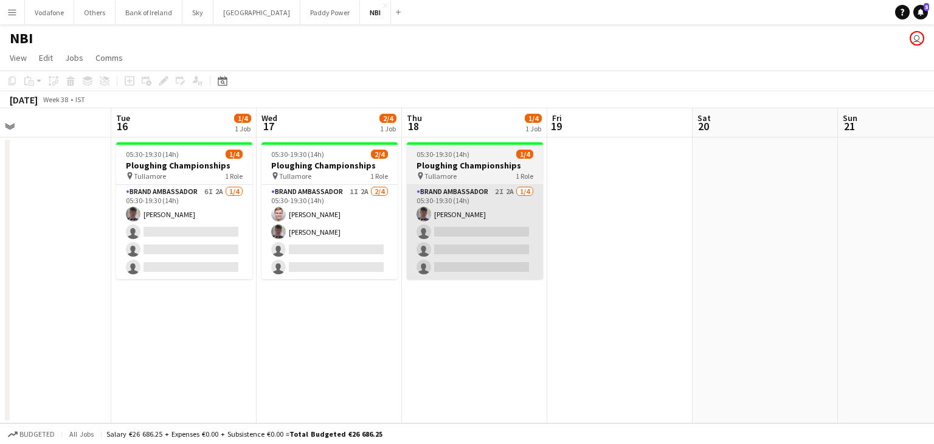
click at [484, 245] on app-card-role "Brand Ambassador 2I 2A [DATE] 05:30-19:30 (14h) [PERSON_NAME] single-neutral-ac…" at bounding box center [475, 232] width 136 height 94
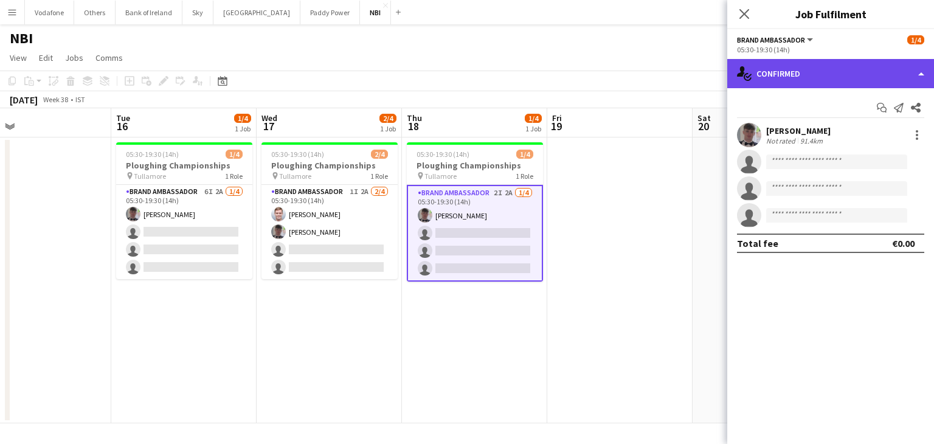
click at [782, 85] on div "single-neutral-actions-check-2 Confirmed" at bounding box center [831, 73] width 207 height 29
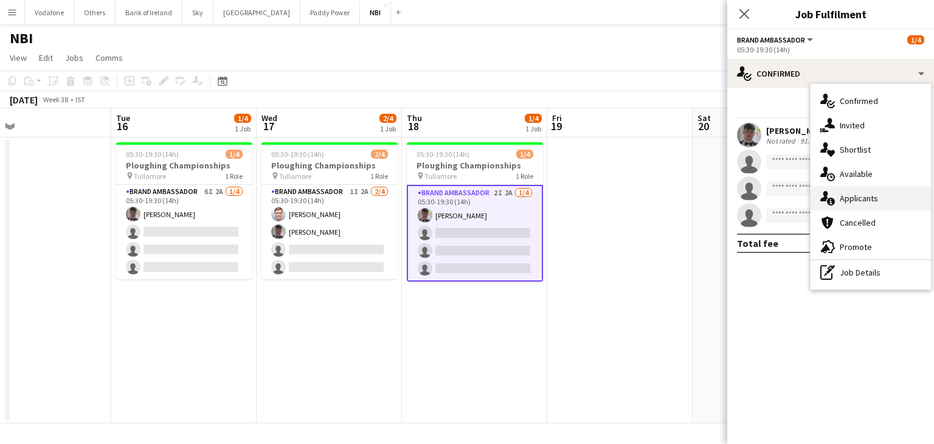
click at [867, 195] on div "single-neutral-actions-information Applicants" at bounding box center [871, 198] width 120 height 24
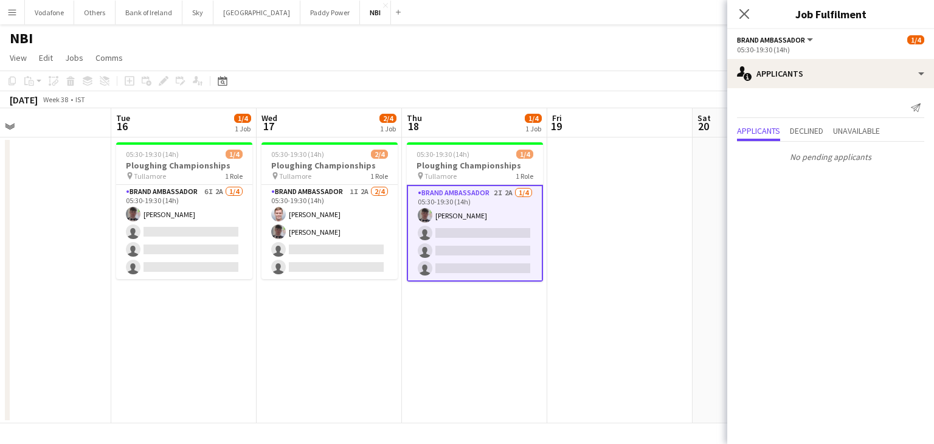
click at [756, 46] on div "05:30-19:30 (14h)" at bounding box center [830, 49] width 187 height 9
click at [757, 37] on span "Brand Ambassador" at bounding box center [771, 39] width 68 height 9
click at [651, 210] on app-date-cell at bounding box center [620, 280] width 145 height 286
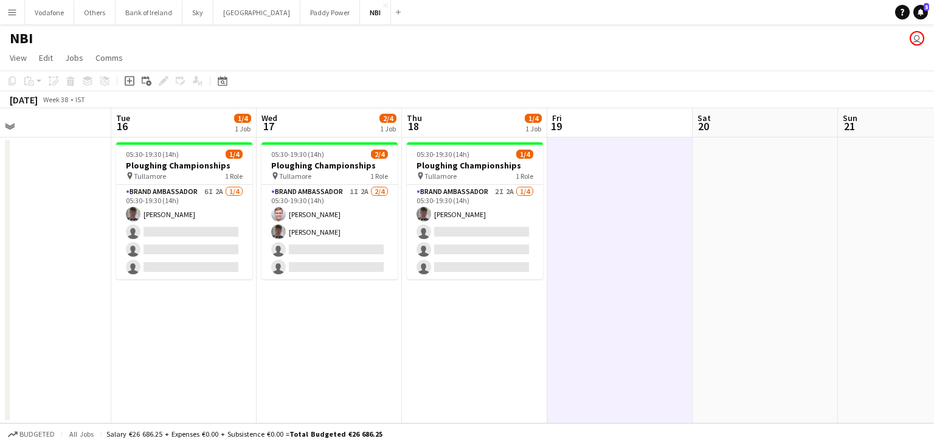
click at [234, 25] on div "NBI user" at bounding box center [467, 35] width 934 height 23
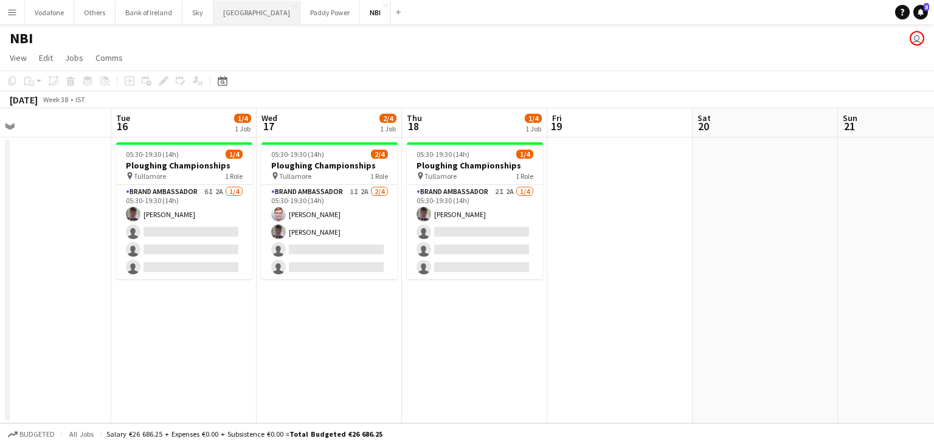
click at [234, 14] on button "[GEOGRAPHIC_DATA] Close" at bounding box center [257, 13] width 87 height 24
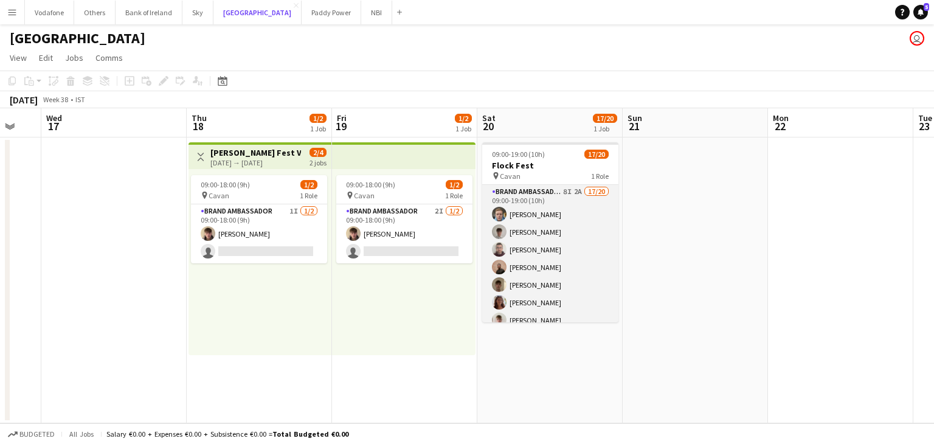
scroll to position [0, 251]
click at [555, 247] on app-card-role "Brand Ambassador 8I 2A 17/20 09:00-19:00 (10h) [PERSON_NAME] [PERSON_NAME] [PER…" at bounding box center [549, 373] width 136 height 377
